Goal: Transaction & Acquisition: Book appointment/travel/reservation

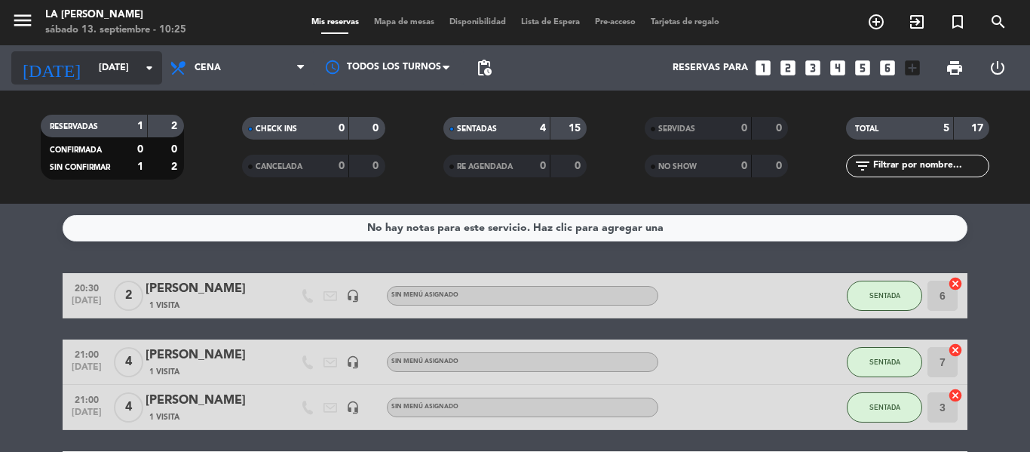
click at [146, 68] on icon "arrow_drop_down" at bounding box center [149, 68] width 18 height 18
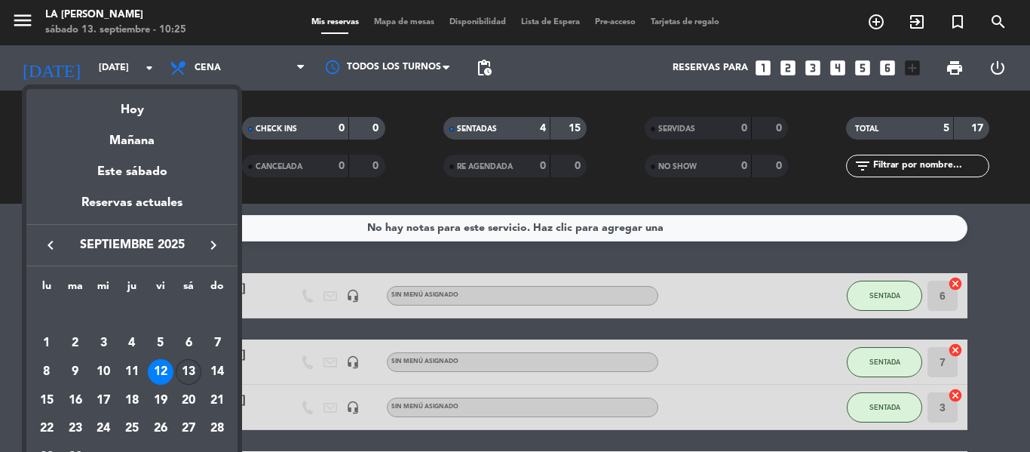
click at [186, 369] on div "13" at bounding box center [189, 372] width 26 height 26
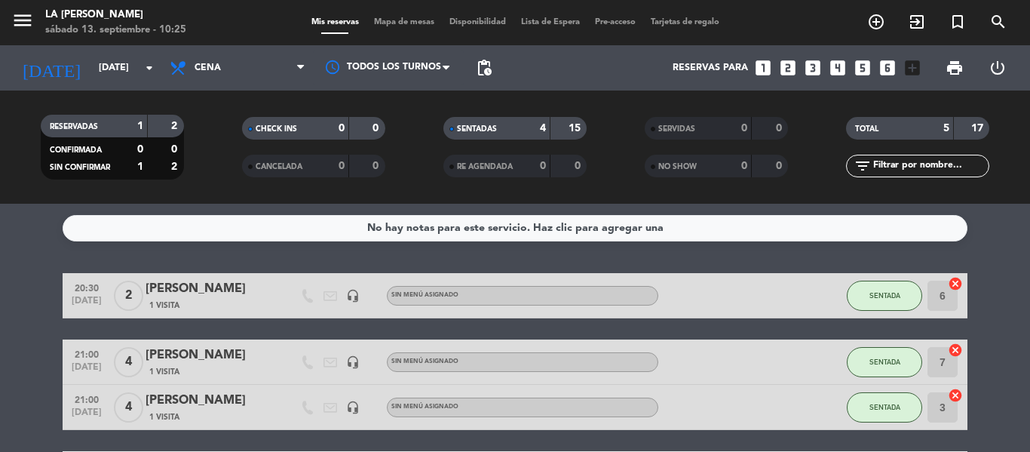
type input "[DATE]"
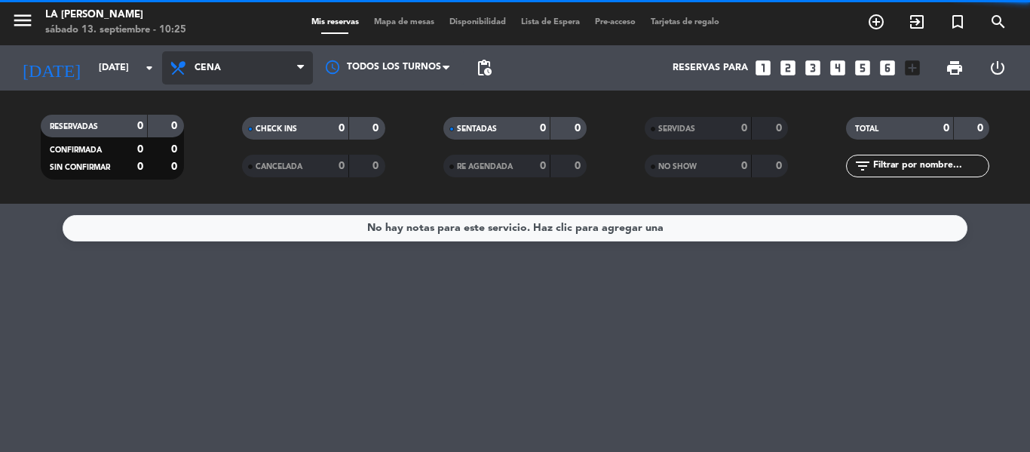
click at [296, 65] on span "Cena" at bounding box center [237, 67] width 151 height 33
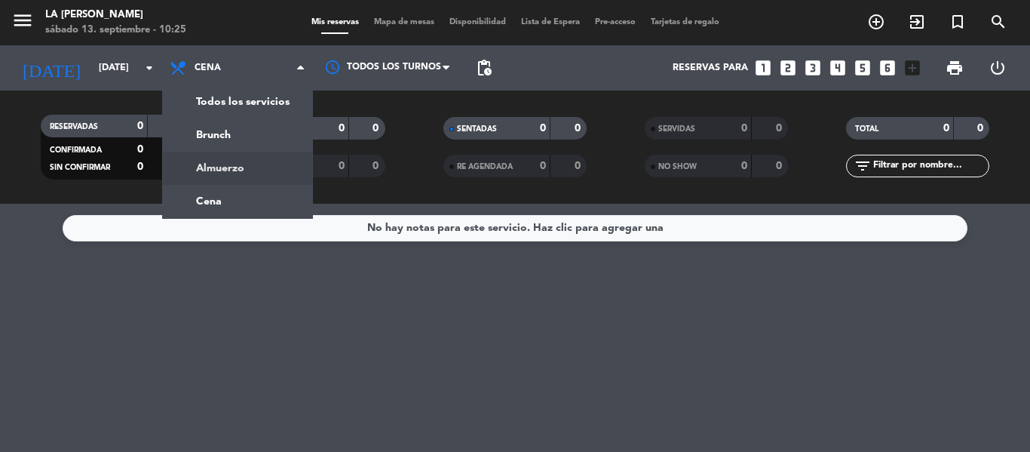
click at [209, 171] on div "menu LA [PERSON_NAME] [DATE] 13. septiembre - 10:25 Mis reservas Mapa de mesas …" at bounding box center [515, 102] width 1030 height 204
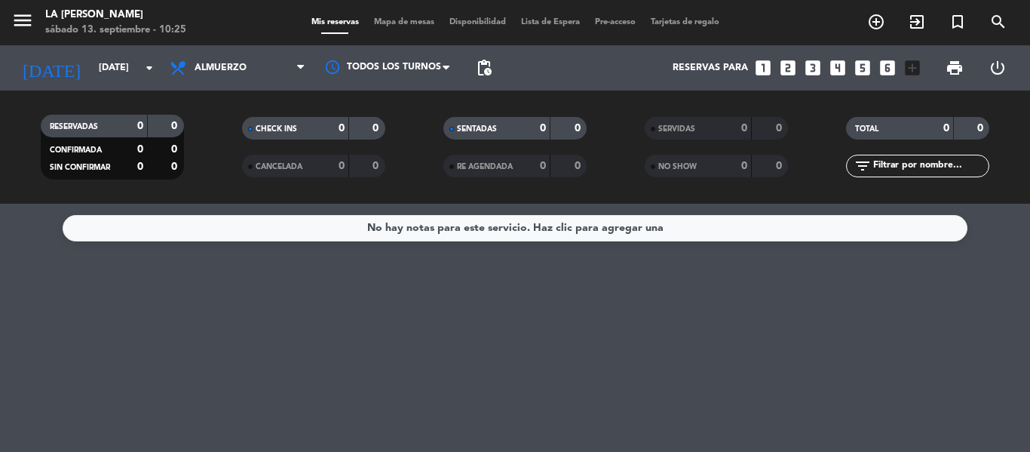
click at [414, 25] on span "Mapa de mesas" at bounding box center [404, 22] width 75 height 8
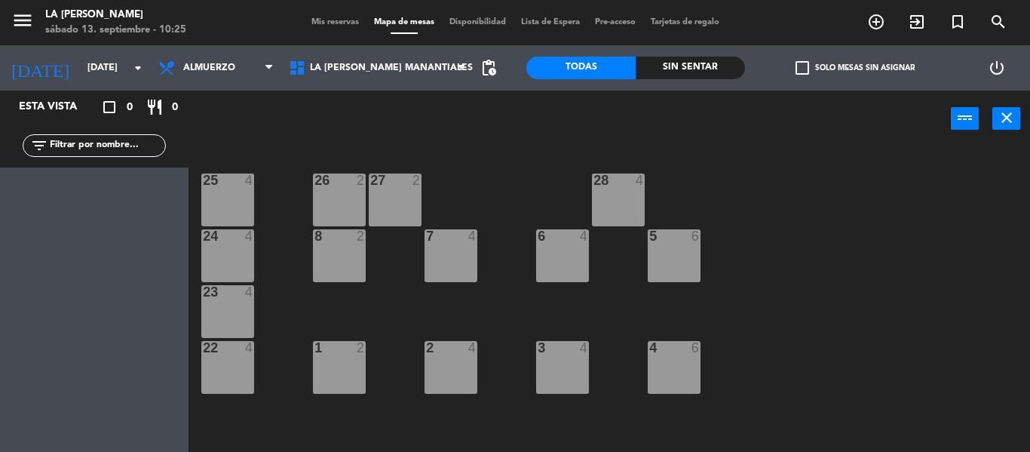
click at [232, 208] on div "25 4" at bounding box center [227, 199] width 53 height 53
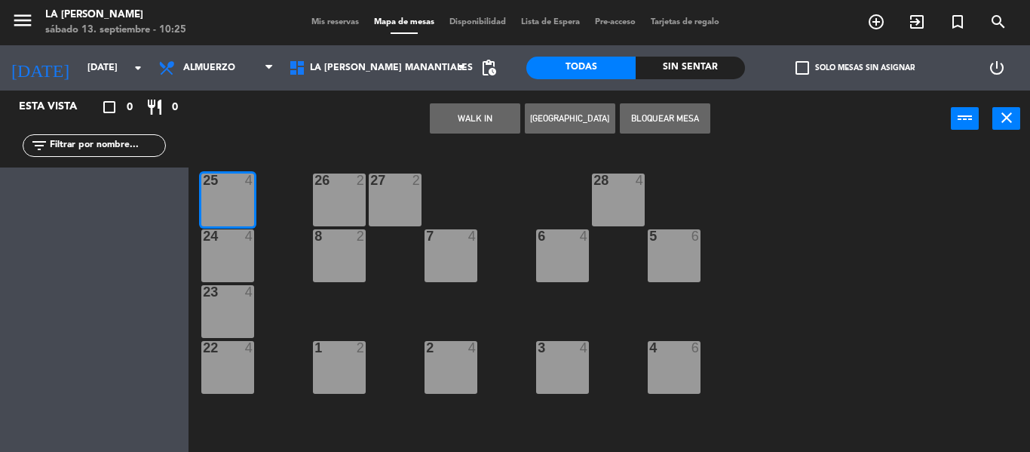
click at [241, 278] on div "24 4" at bounding box center [227, 255] width 53 height 53
drag, startPoint x: 239, startPoint y: 308, endPoint x: 345, endPoint y: 275, distance: 111.6
click at [240, 308] on div "23 4" at bounding box center [227, 311] width 53 height 53
click at [654, 121] on button "Bloquear Mesa" at bounding box center [665, 118] width 91 height 30
click at [331, 193] on div "26 2" at bounding box center [339, 199] width 53 height 53
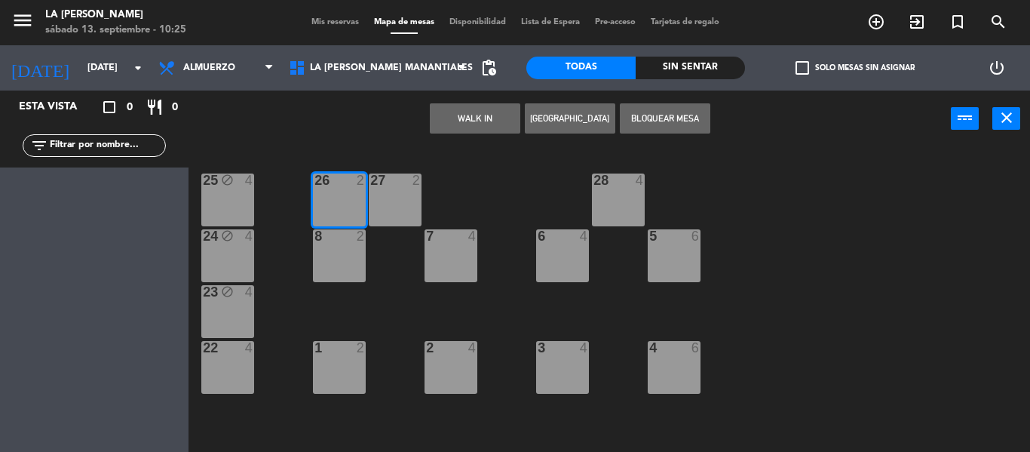
click at [387, 197] on div "27 2" at bounding box center [395, 199] width 53 height 53
click at [327, 239] on div at bounding box center [339, 236] width 25 height 14
click at [639, 124] on button "Bloquear Mesa" at bounding box center [665, 118] width 91 height 30
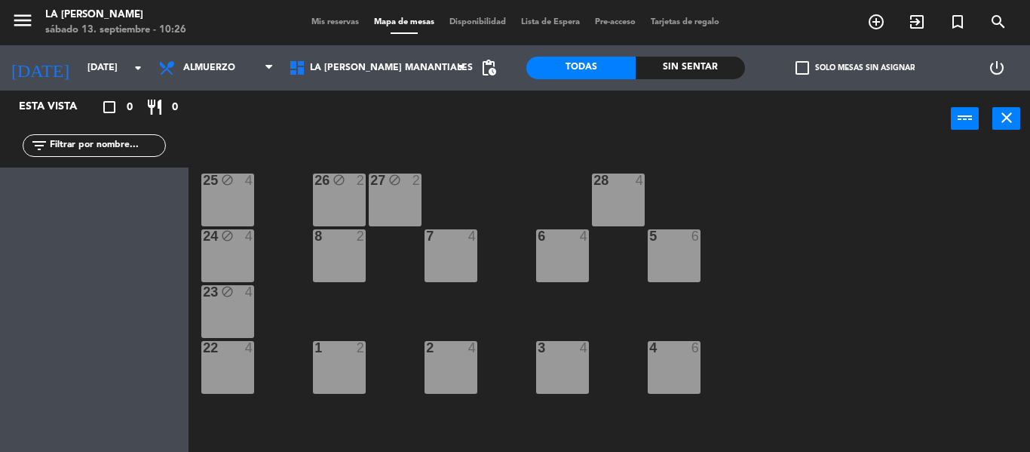
click at [352, 234] on div "2" at bounding box center [364, 236] width 25 height 14
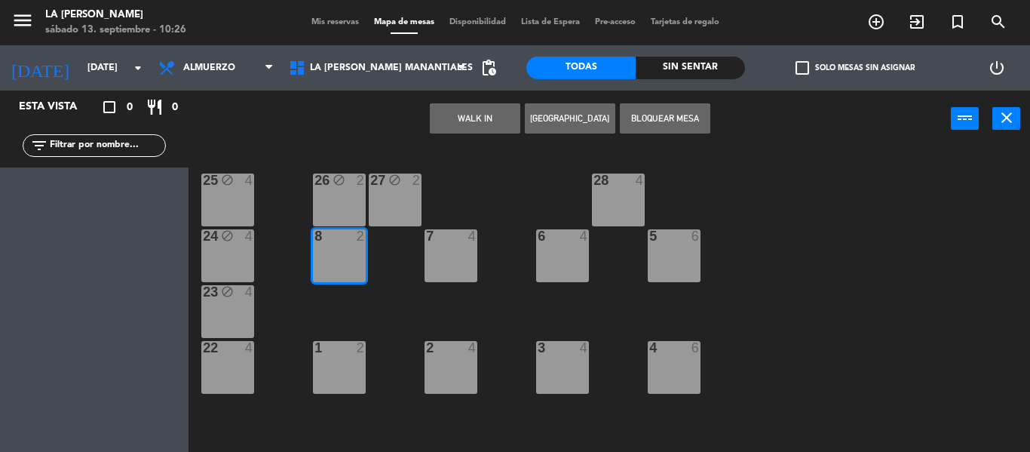
click at [254, 358] on div "22 4" at bounding box center [227, 367] width 53 height 53
click at [249, 358] on div "22 4" at bounding box center [227, 367] width 53 height 53
click at [220, 353] on div at bounding box center [227, 348] width 25 height 14
click at [651, 113] on button "Bloquear Mesa" at bounding box center [665, 118] width 91 height 30
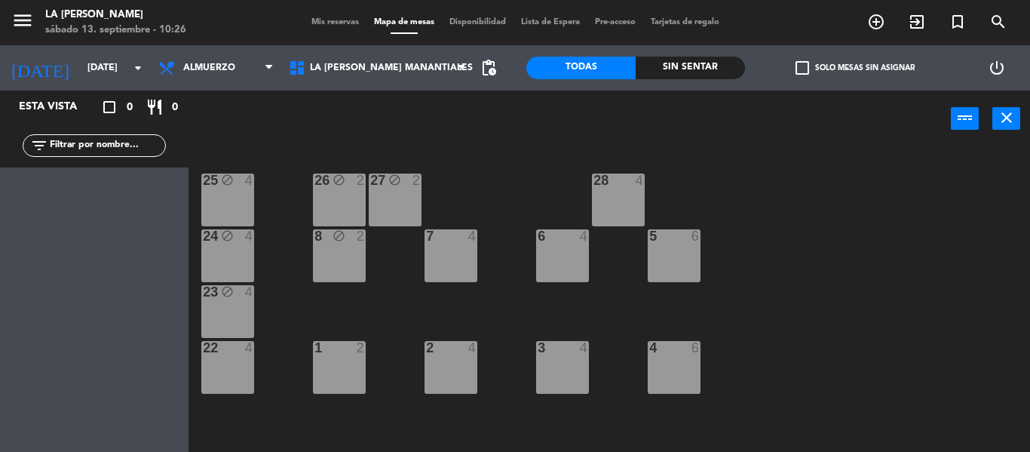
click at [238, 362] on div "22 4" at bounding box center [227, 367] width 53 height 53
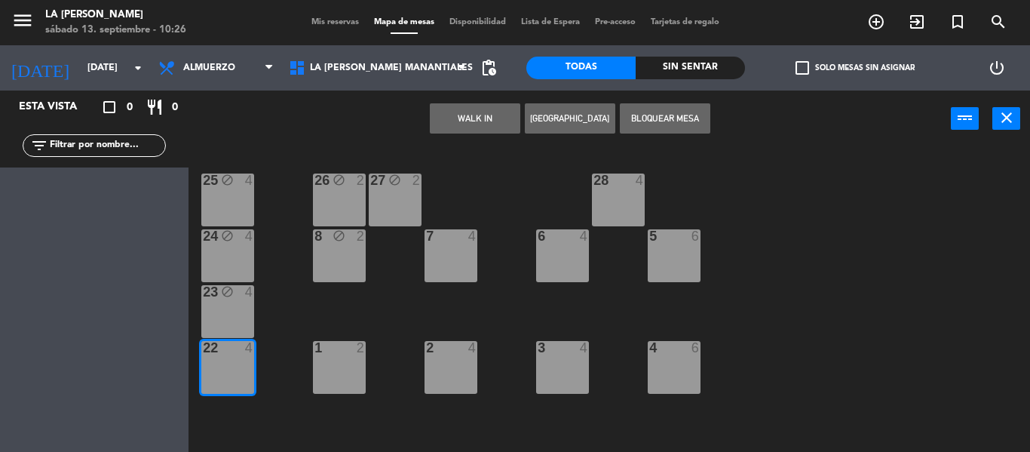
click at [337, 357] on div "1 2" at bounding box center [339, 367] width 53 height 53
click at [331, 378] on div "1 2" at bounding box center [339, 367] width 53 height 53
click at [661, 117] on button "Bloquear Mesa" at bounding box center [665, 118] width 91 height 30
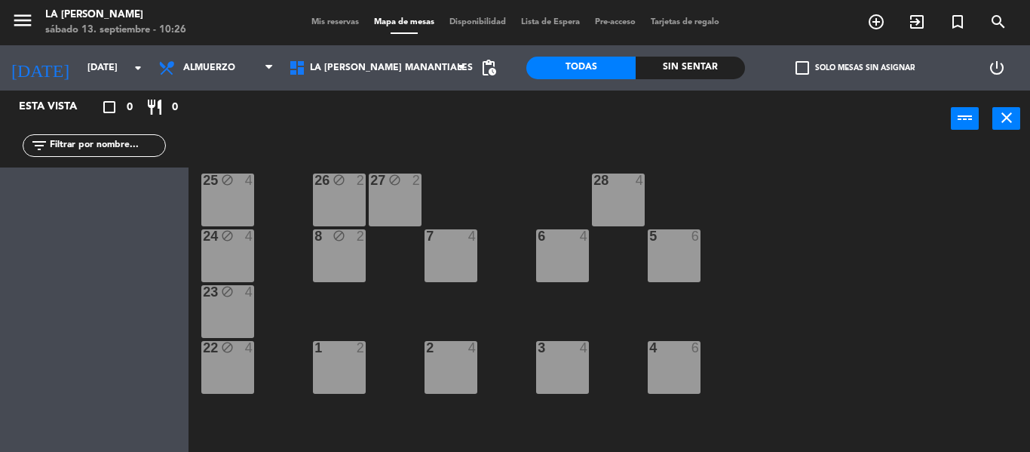
click at [456, 256] on div "7 4" at bounding box center [451, 255] width 53 height 53
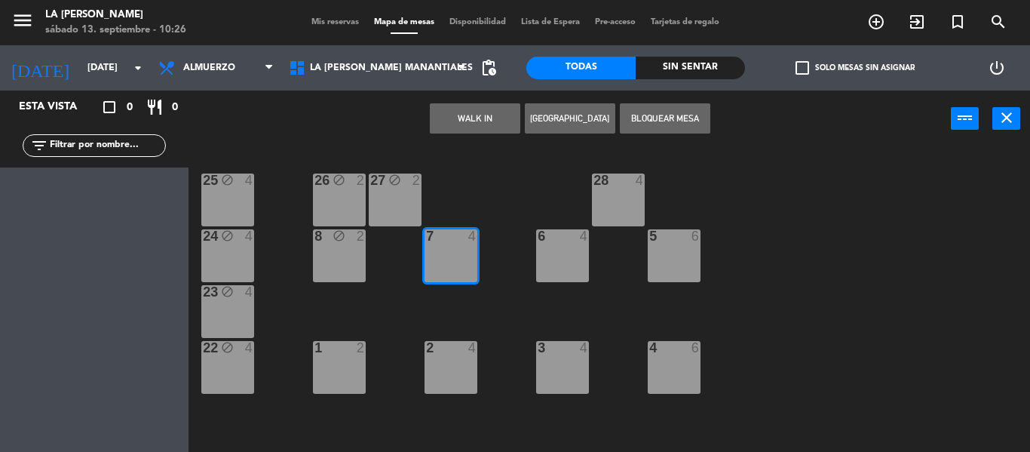
click at [354, 357] on div "1 2" at bounding box center [339, 367] width 53 height 53
click at [655, 114] on button "Bloquear Mesa" at bounding box center [665, 118] width 91 height 30
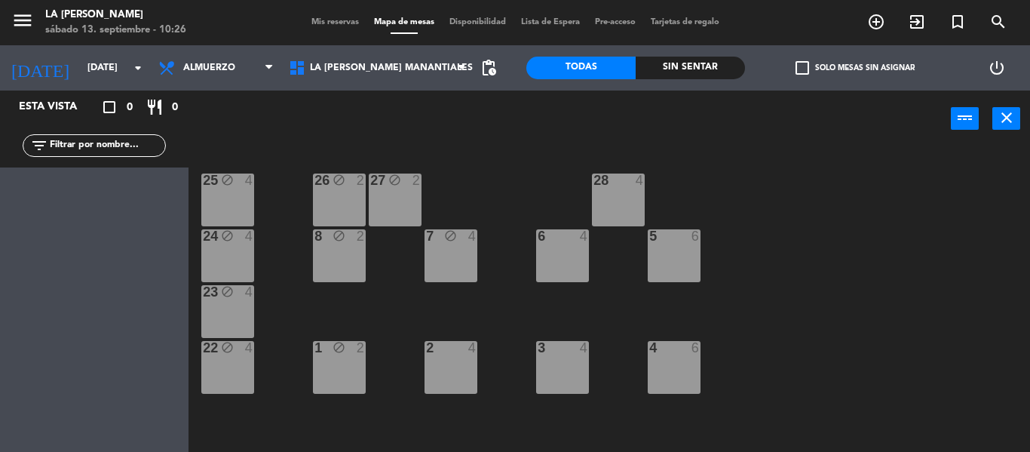
click at [431, 365] on div "2 4" at bounding box center [451, 367] width 53 height 53
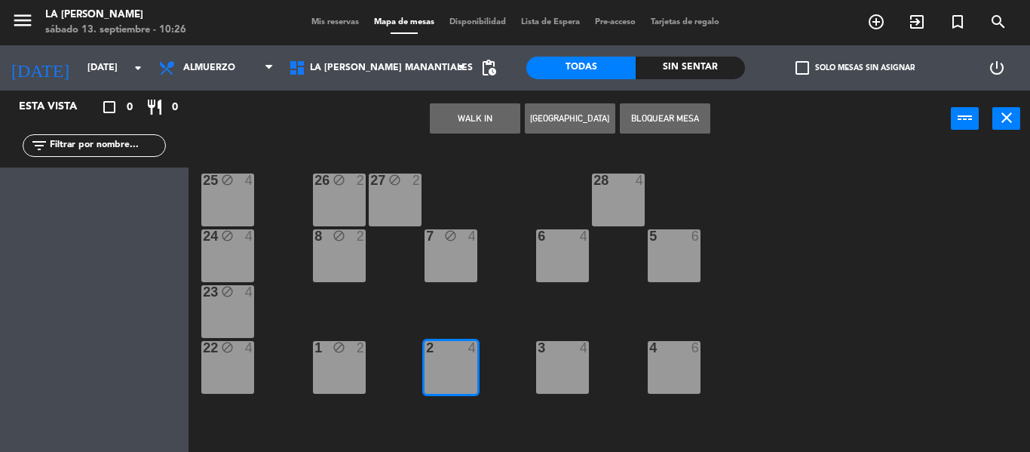
drag, startPoint x: 543, startPoint y: 365, endPoint x: 556, endPoint y: 327, distance: 39.8
click at [543, 364] on div "3 4" at bounding box center [562, 367] width 53 height 53
click at [572, 263] on div "6 4" at bounding box center [562, 255] width 53 height 53
click at [660, 115] on button "Bloquear Mesa" at bounding box center [665, 118] width 91 height 30
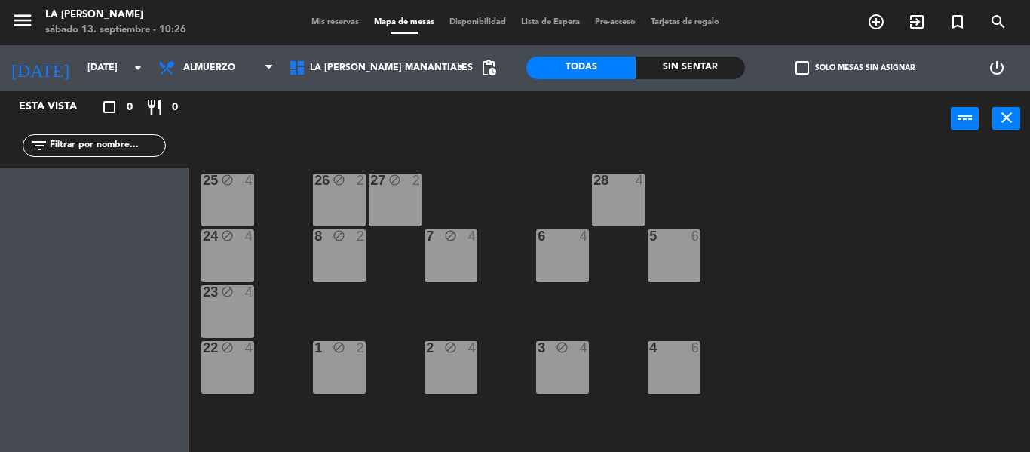
click at [577, 272] on div "6 4" at bounding box center [562, 255] width 53 height 53
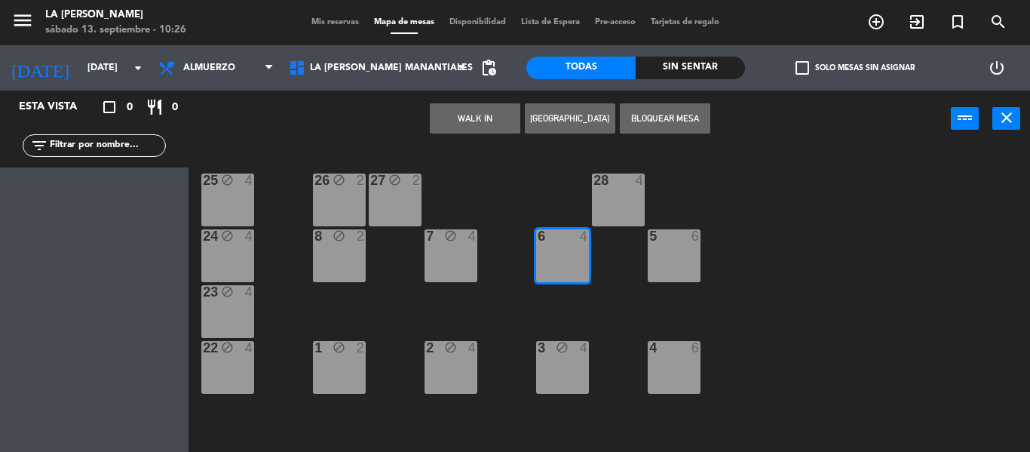
click at [611, 211] on div "28 4" at bounding box center [618, 199] width 53 height 53
click at [680, 244] on div "5 6" at bounding box center [674, 236] width 53 height 15
click at [638, 112] on button "Bloquear Mesa" at bounding box center [665, 118] width 91 height 30
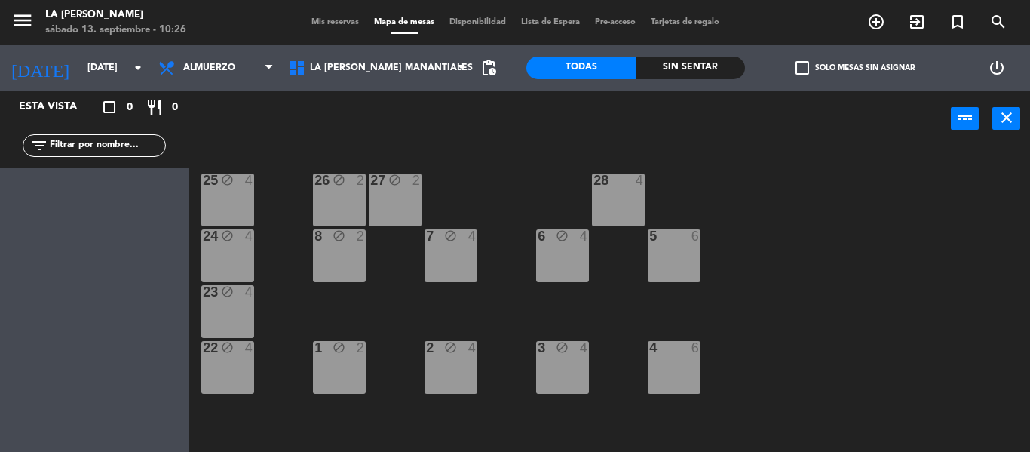
click at [616, 210] on div "28 4" at bounding box center [618, 199] width 53 height 53
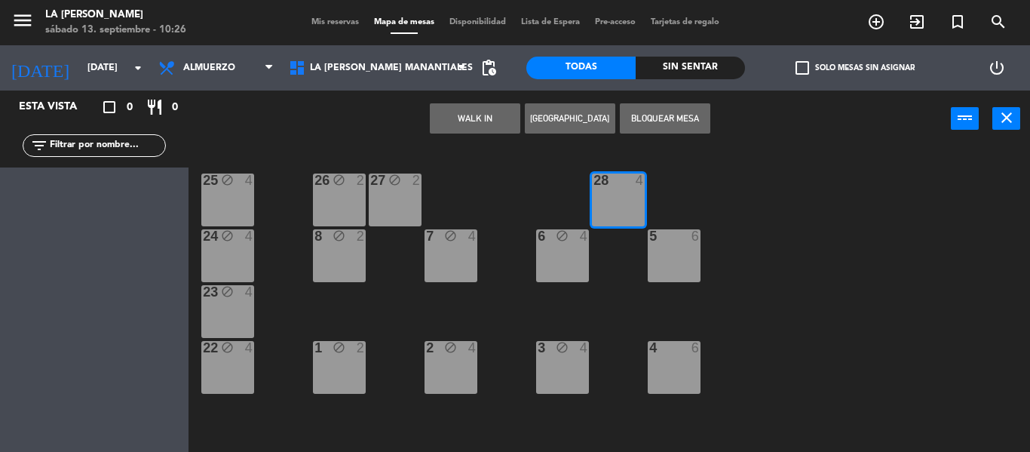
click at [656, 253] on div "5 6" at bounding box center [674, 255] width 53 height 53
click at [643, 127] on button "Bloquear Mesa" at bounding box center [665, 118] width 91 height 30
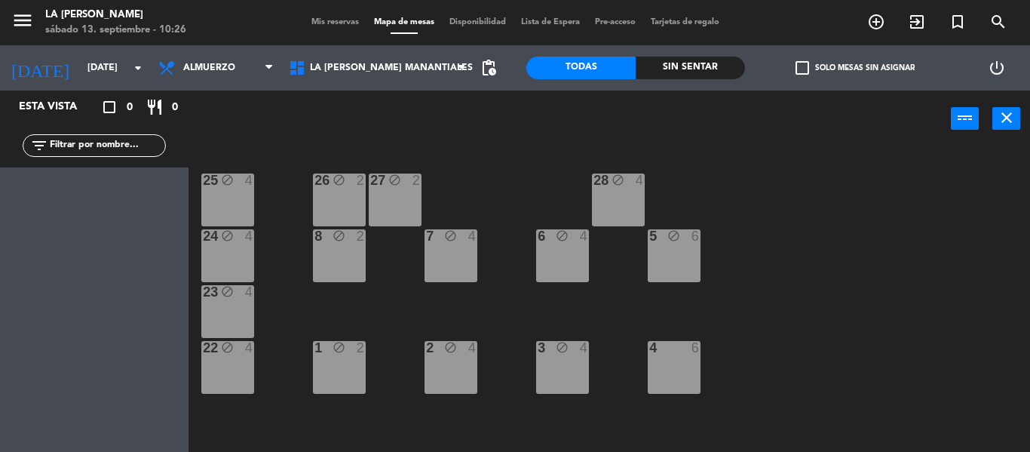
click at [673, 377] on div "4 6" at bounding box center [674, 367] width 53 height 53
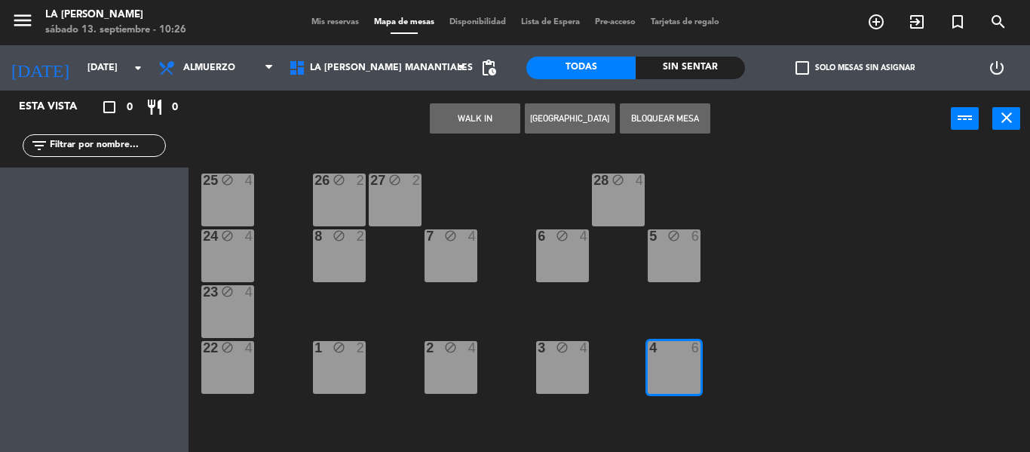
click at [647, 121] on button "Bloquear Mesa" at bounding box center [665, 118] width 91 height 30
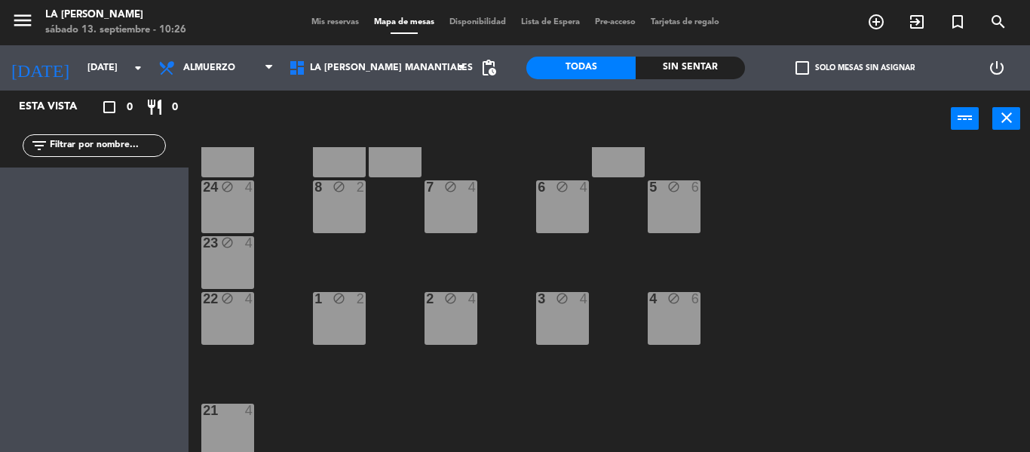
scroll to position [109, 0]
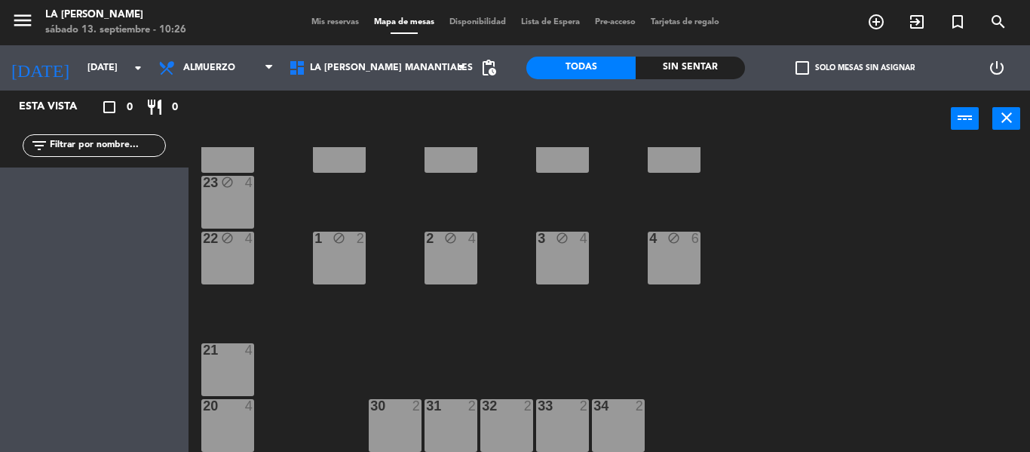
click at [217, 366] on div "21 4" at bounding box center [227, 369] width 53 height 53
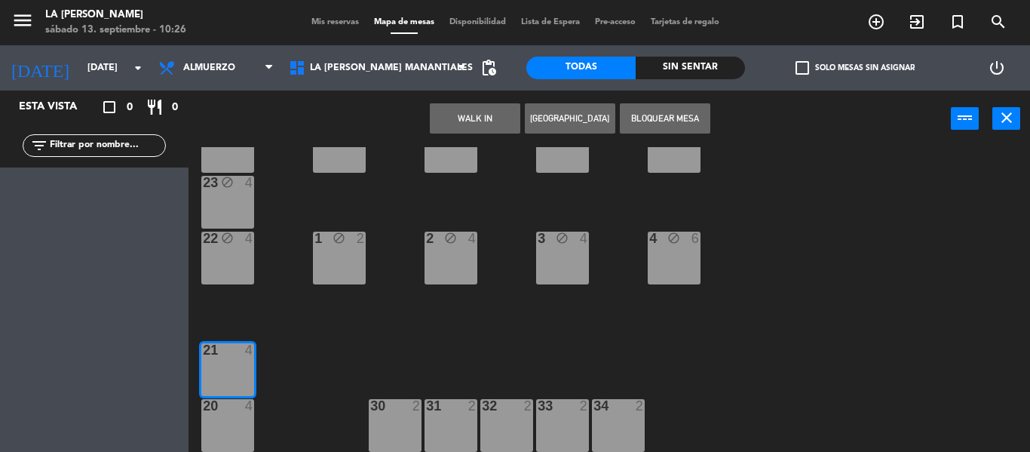
click at [241, 420] on div "20 4" at bounding box center [227, 425] width 53 height 53
click at [650, 110] on button "Bloquear Mesa" at bounding box center [665, 118] width 91 height 30
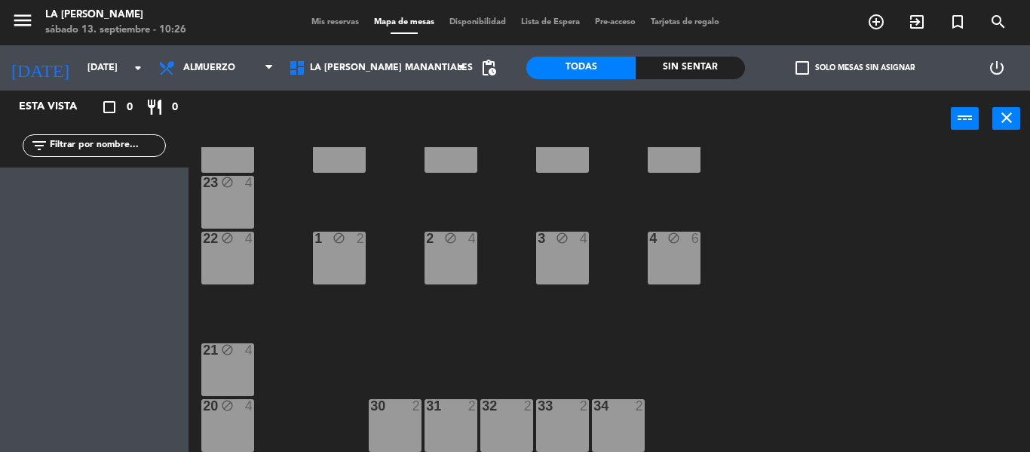
click at [398, 428] on div "30 2" at bounding box center [395, 425] width 53 height 53
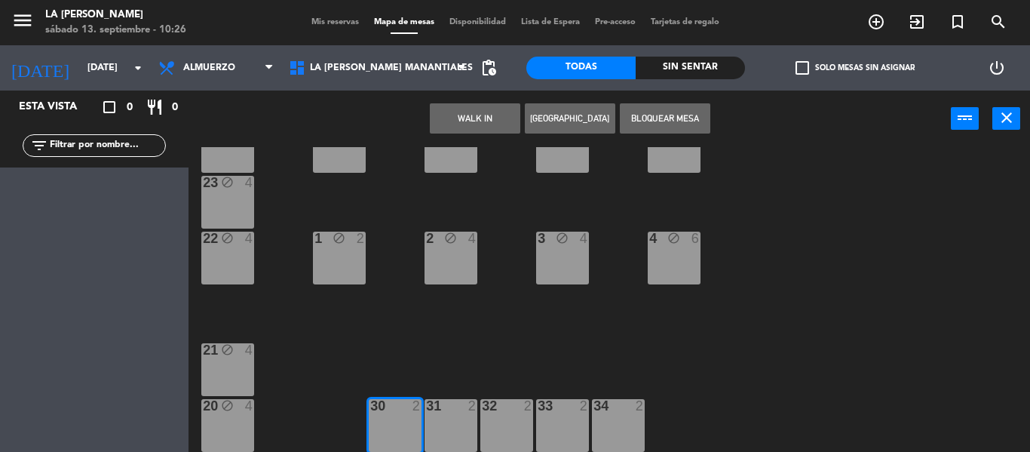
click at [435, 424] on div "31 2" at bounding box center [451, 425] width 53 height 53
click at [503, 412] on div at bounding box center [506, 406] width 25 height 14
click at [563, 420] on div "33 2" at bounding box center [562, 425] width 53 height 53
click at [621, 420] on div "34 2" at bounding box center [618, 425] width 53 height 53
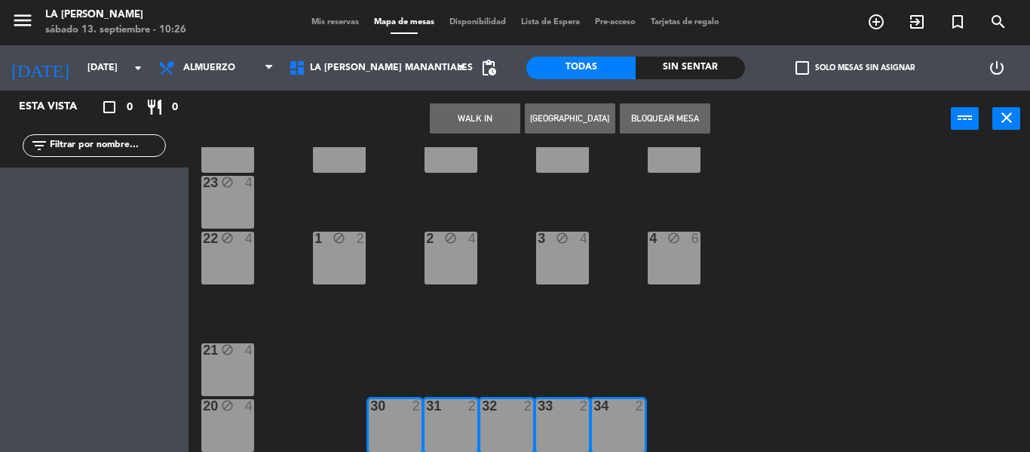
click at [665, 116] on button "Bloquear Mesa" at bounding box center [665, 118] width 91 height 30
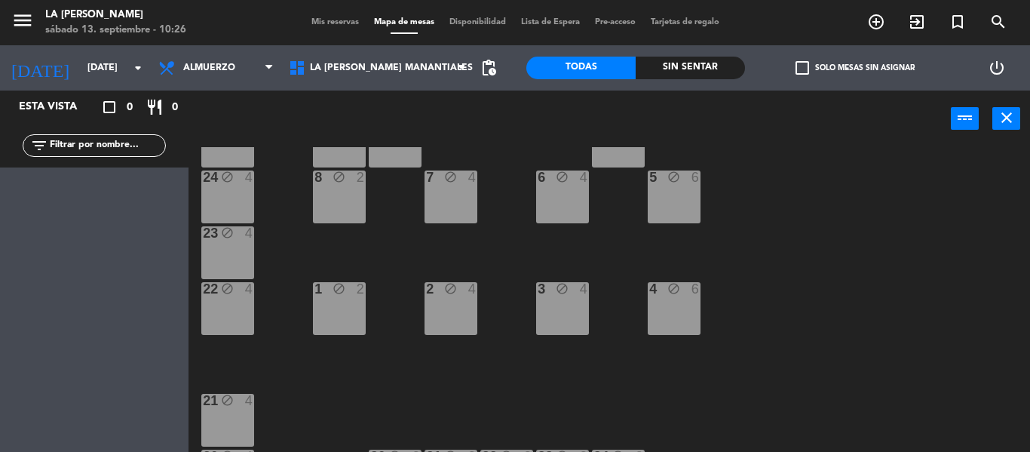
scroll to position [0, 0]
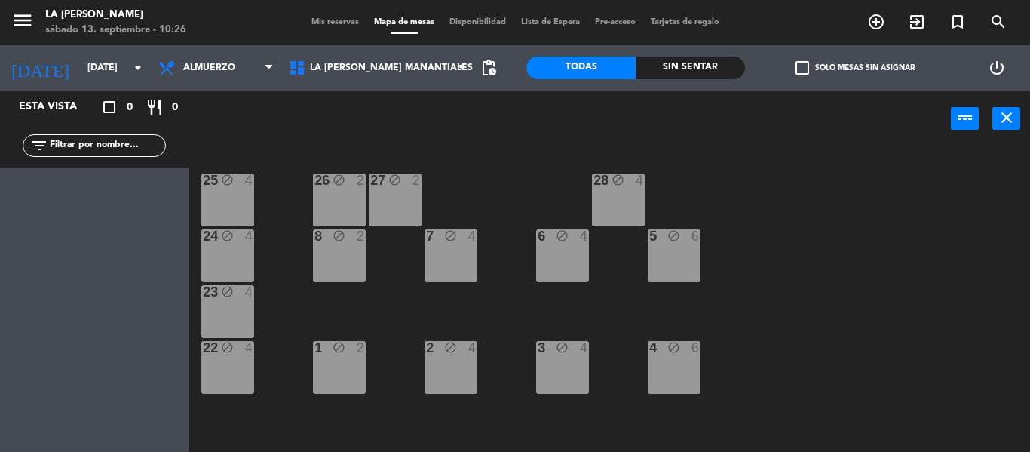
click at [315, 20] on span "Mis reservas" at bounding box center [335, 22] width 63 height 8
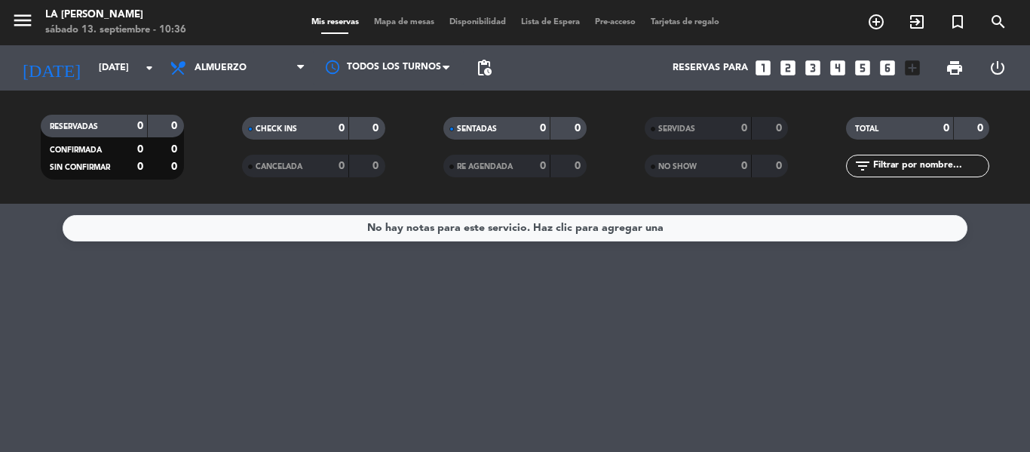
click at [839, 60] on icon "looks_4" at bounding box center [838, 68] width 20 height 20
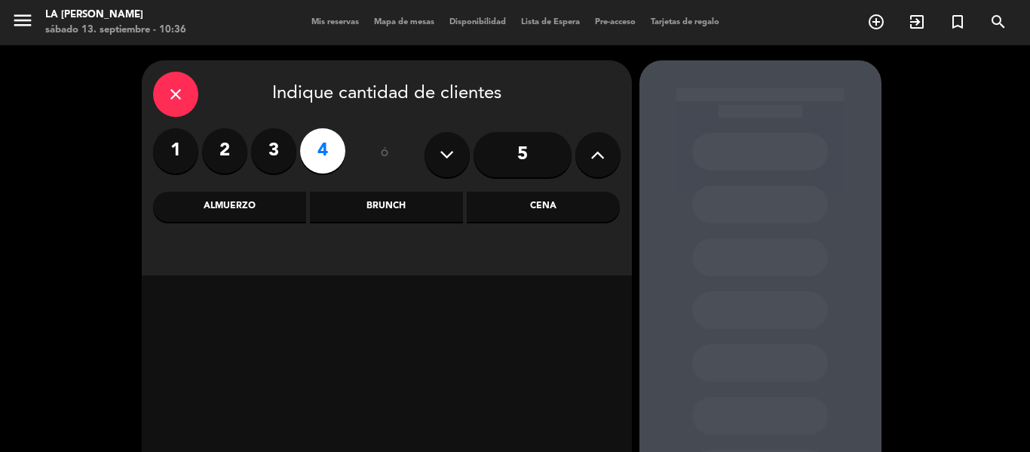
click at [274, 217] on div "Almuerzo" at bounding box center [229, 207] width 153 height 30
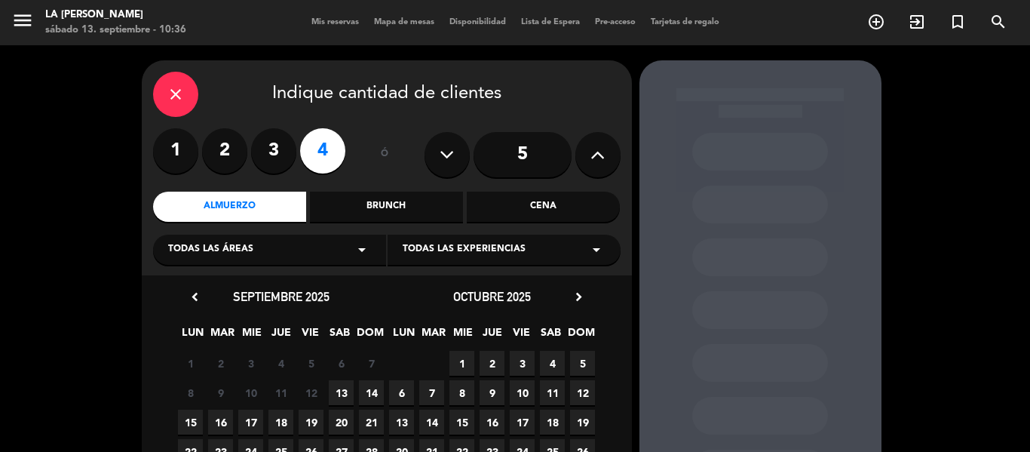
click at [341, 388] on span "13" at bounding box center [341, 392] width 25 height 25
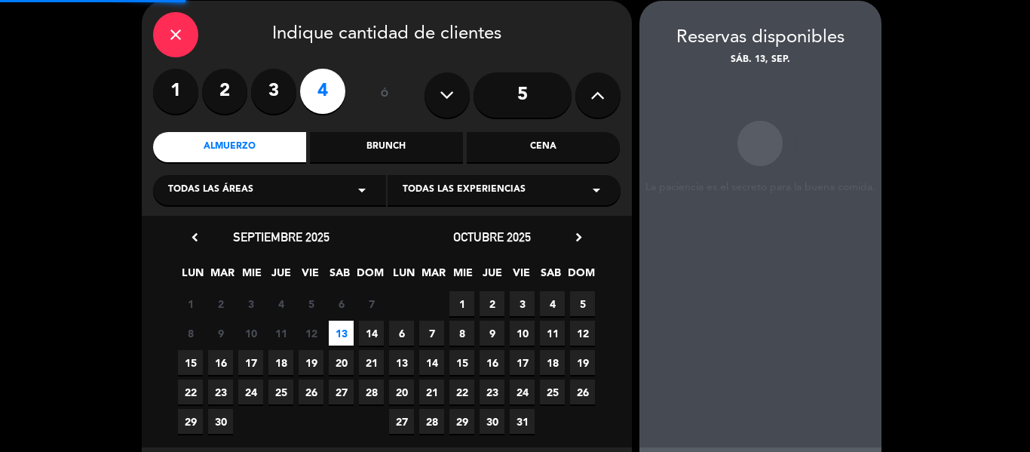
scroll to position [60, 0]
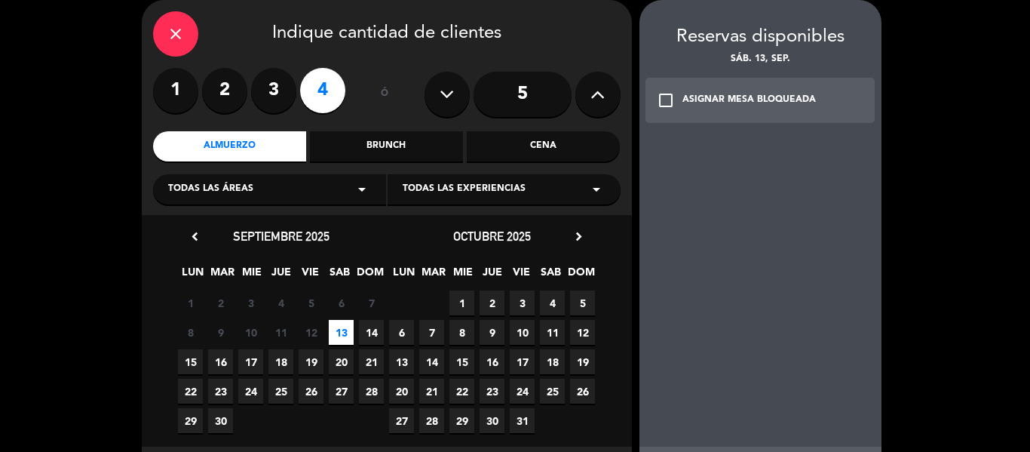
click at [667, 91] on icon "check_box_outline_blank" at bounding box center [666, 100] width 18 height 18
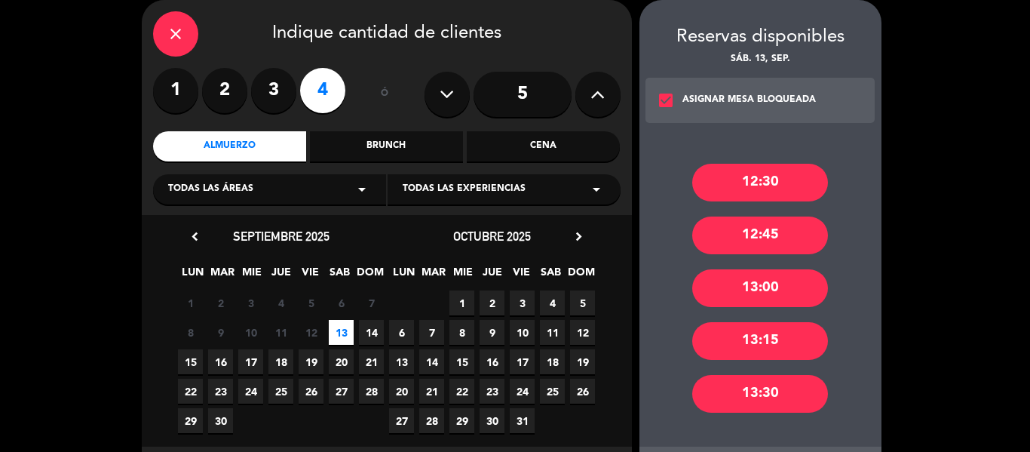
click at [781, 186] on div "12:30" at bounding box center [760, 183] width 136 height 38
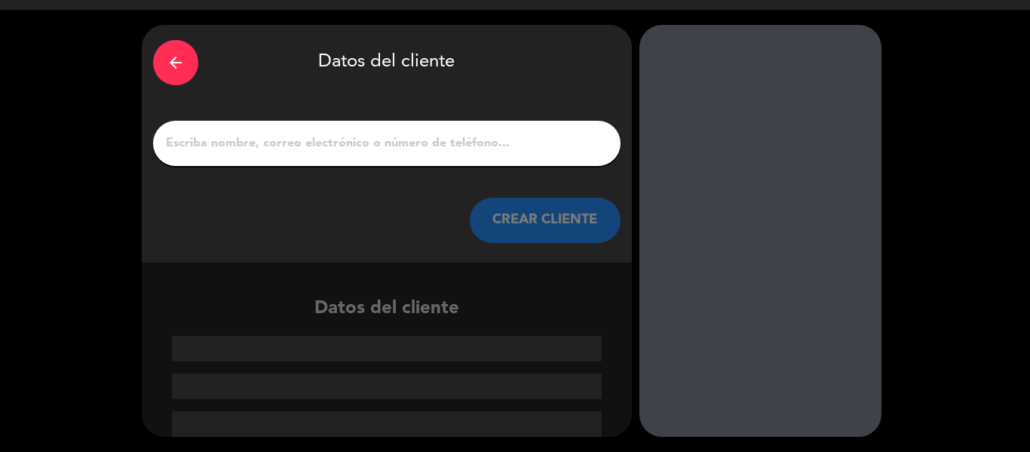
click at [517, 220] on button "CREAR CLIENTE" at bounding box center [545, 220] width 151 height 45
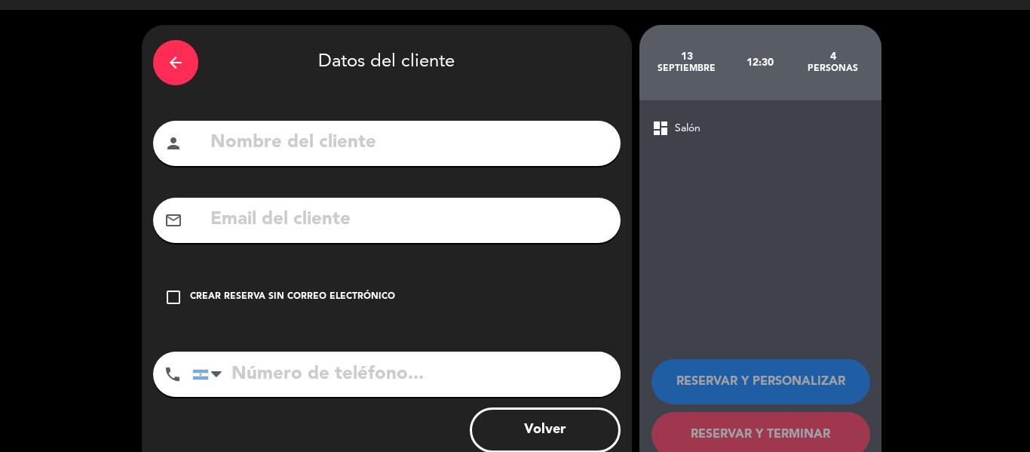
click at [238, 143] on input "text" at bounding box center [409, 142] width 400 height 31
type input "f"
type input "[PERSON_NAME]"
click at [170, 299] on icon "check_box_outline_blank" at bounding box center [173, 297] width 18 height 18
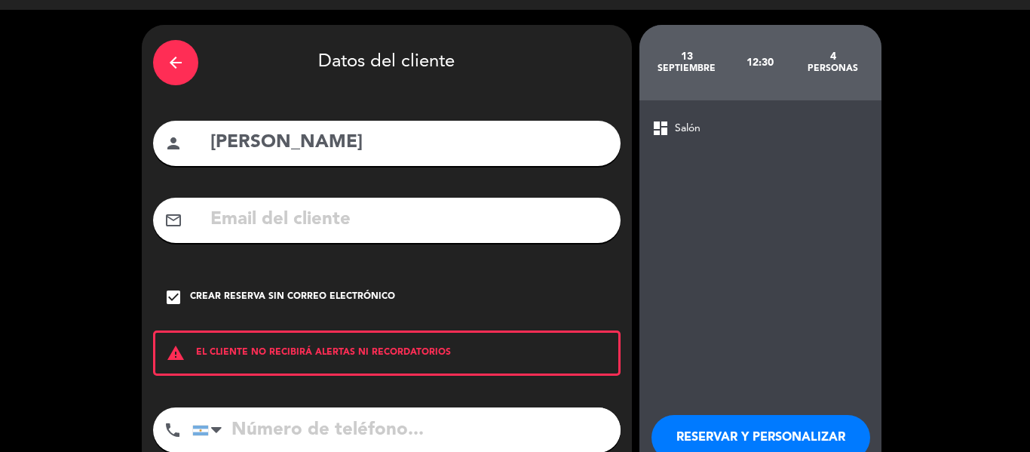
click at [256, 437] on input "tel" at bounding box center [406, 429] width 428 height 45
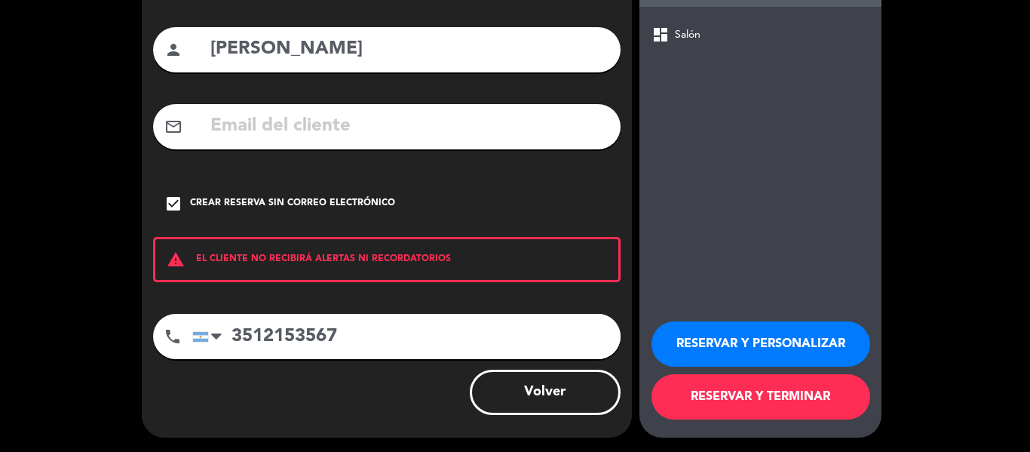
scroll to position [130, 0]
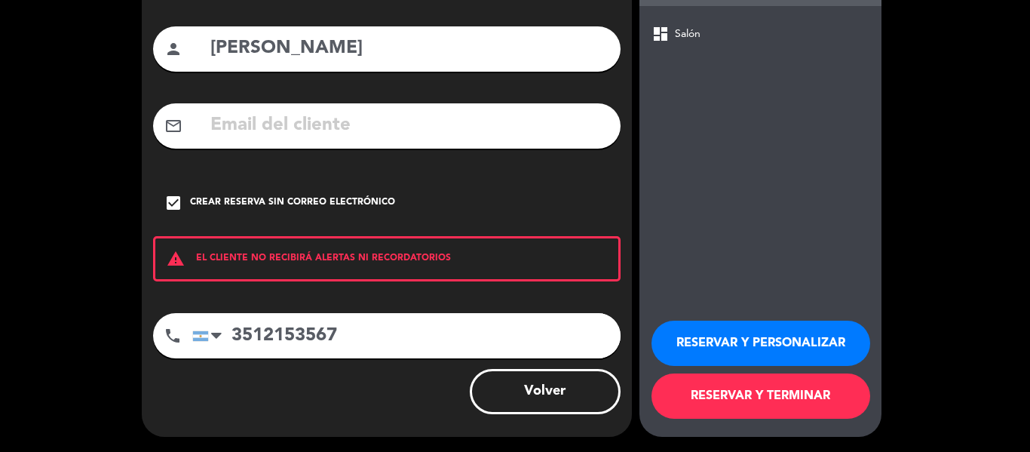
type input "3512153567"
click at [735, 404] on button "RESERVAR Y TERMINAR" at bounding box center [761, 395] width 219 height 45
